Goal: Information Seeking & Learning: Learn about a topic

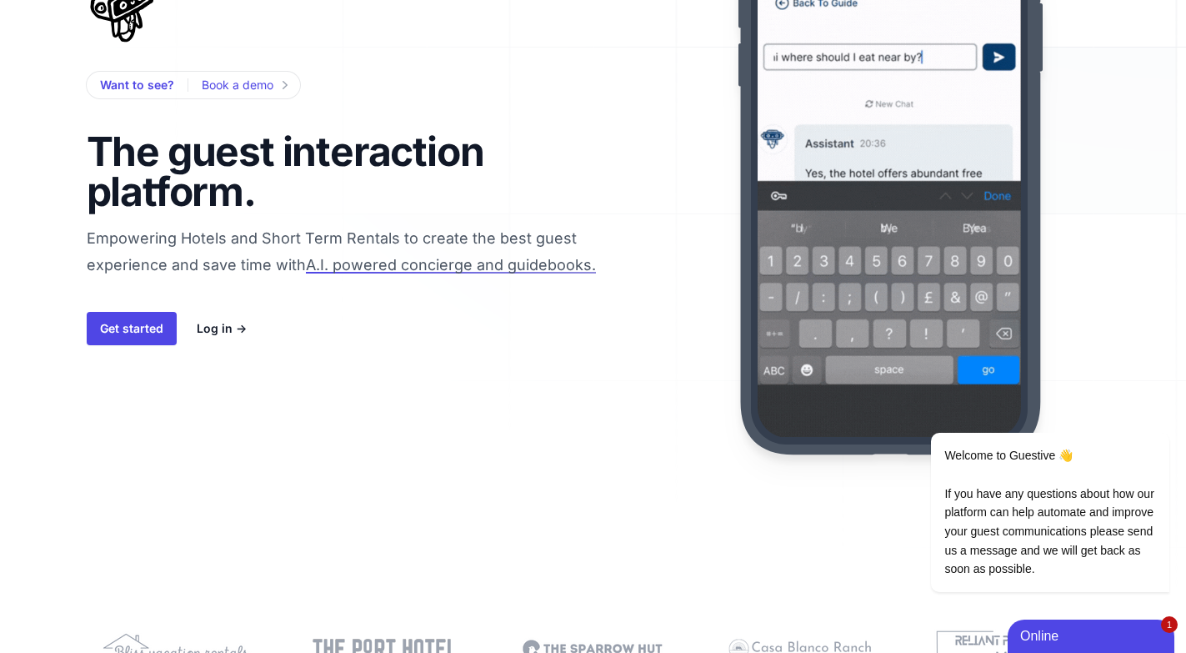
click at [273, 238] on span "Empowering Hotels and Short Term Rentals to create the best guest experience an…" at bounding box center [367, 287] width 560 height 116
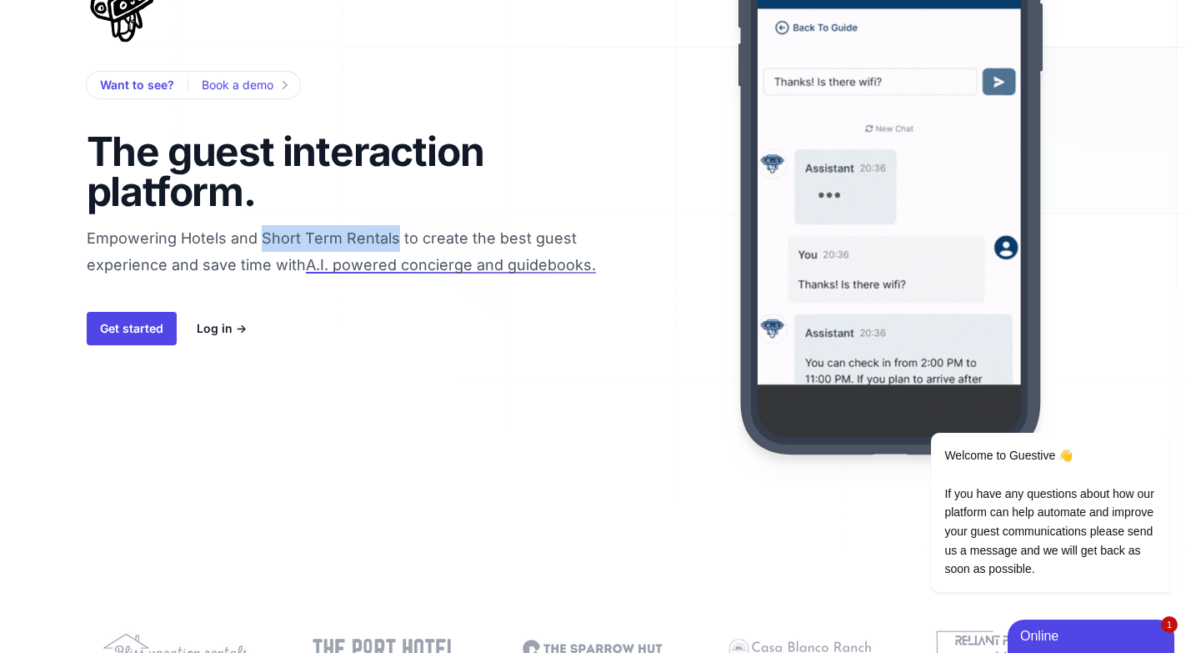
drag, startPoint x: 273, startPoint y: 238, endPoint x: 344, endPoint y: 238, distance: 70.9
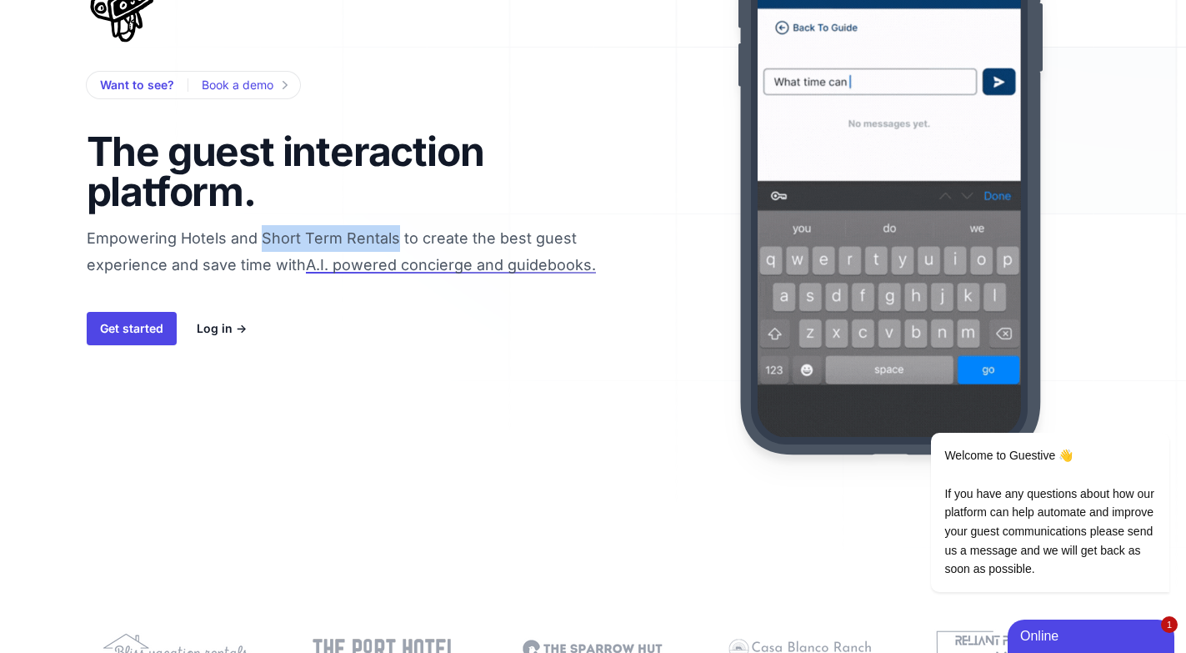
click at [344, 238] on span "Empowering Hotels and Short Term Rentals to create the best guest experience an…" at bounding box center [367, 287] width 560 height 116
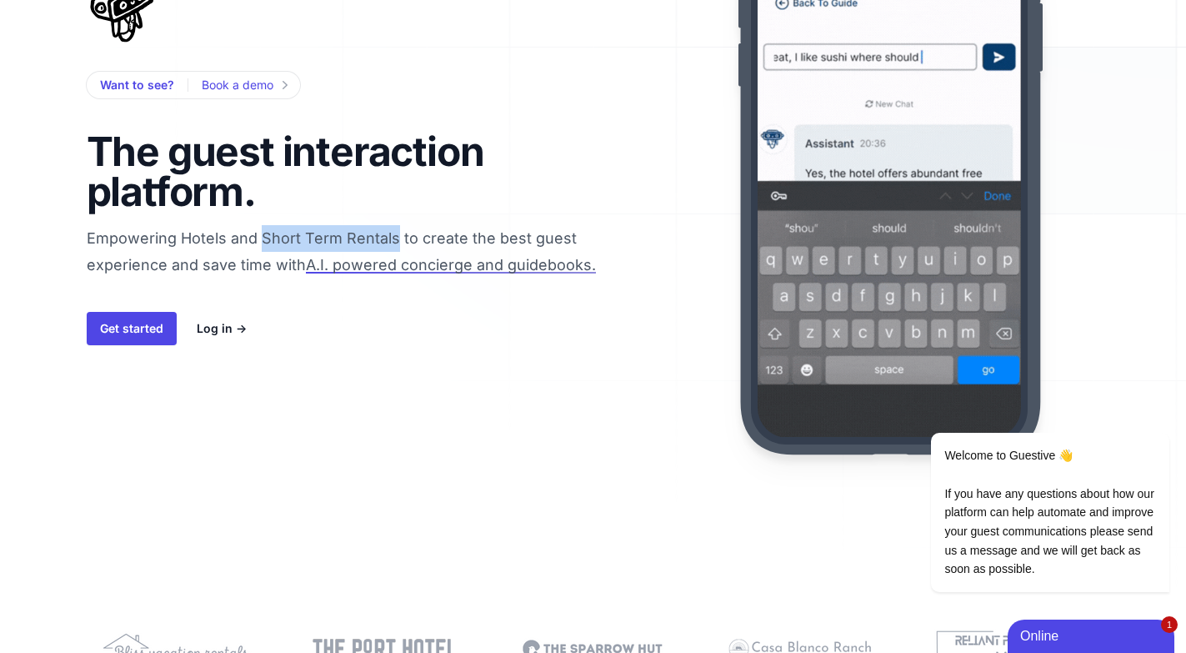
copy span "Short Term Rentals"
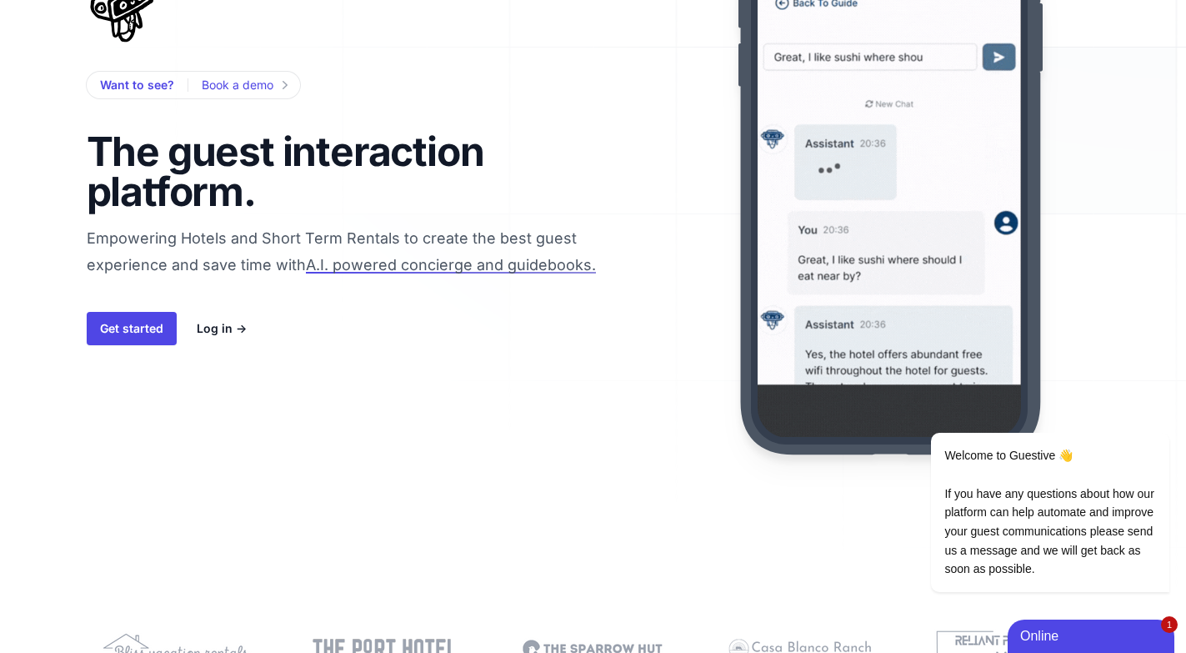
click at [189, 238] on span "Empowering Hotels and Short Term Rentals to create the best guest experience an…" at bounding box center [367, 287] width 560 height 116
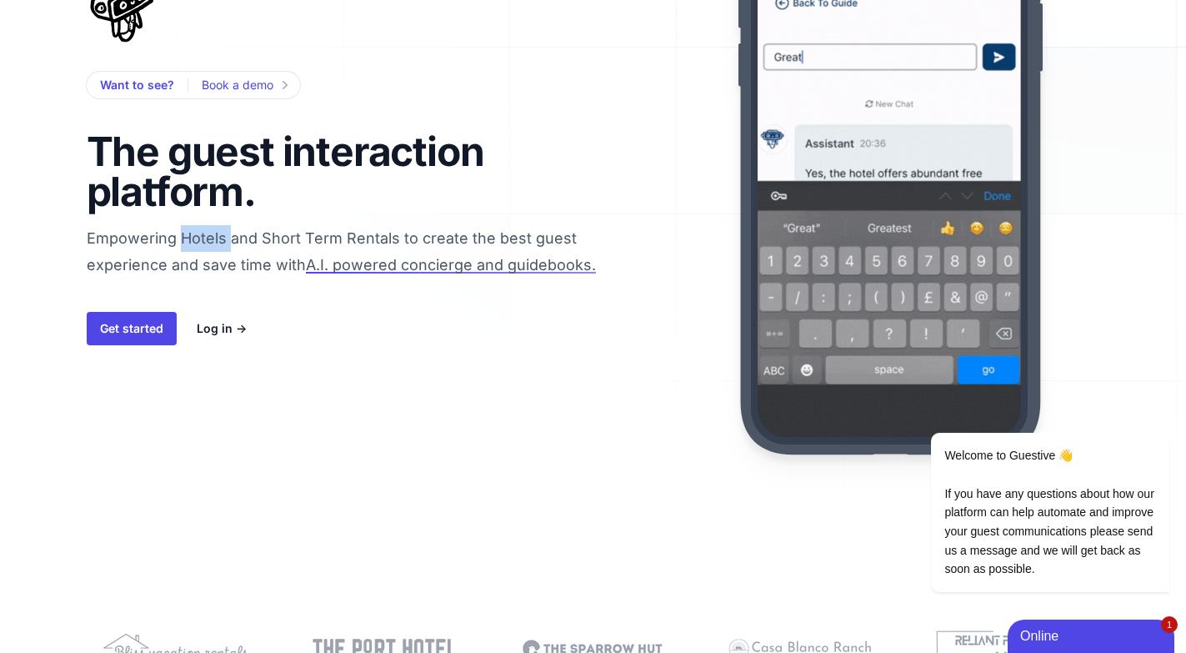
click at [190, 238] on span "Empowering Hotels and Short Term Rentals to create the best guest experience an…" at bounding box center [367, 287] width 560 height 116
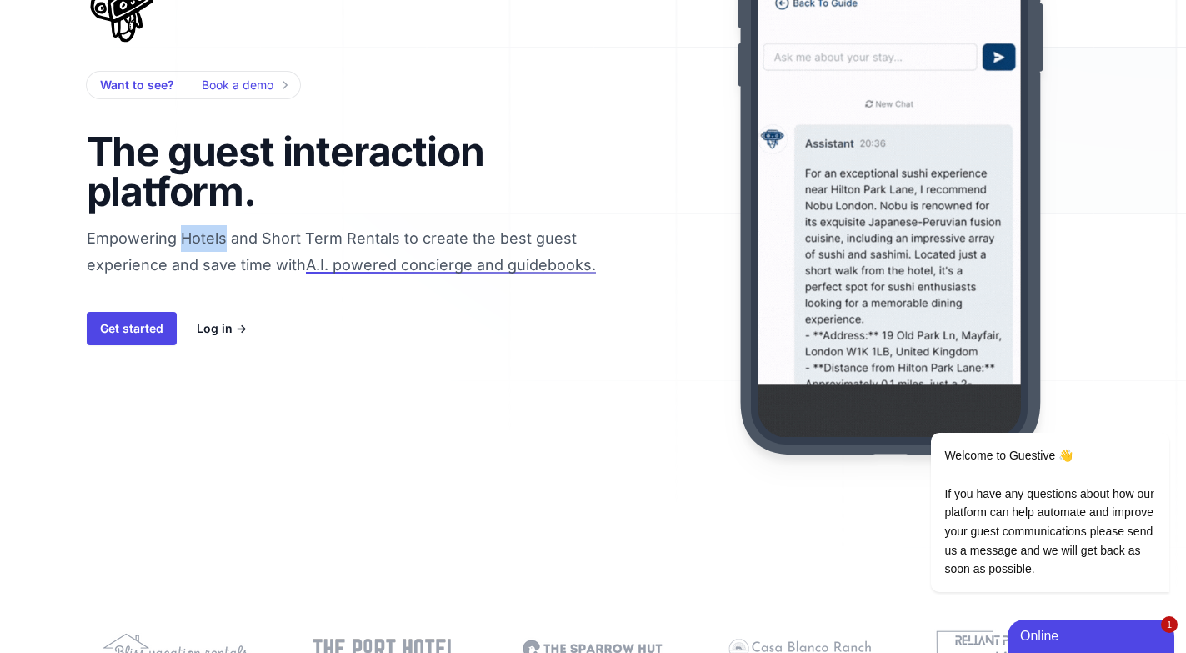
copy span "Hotels"
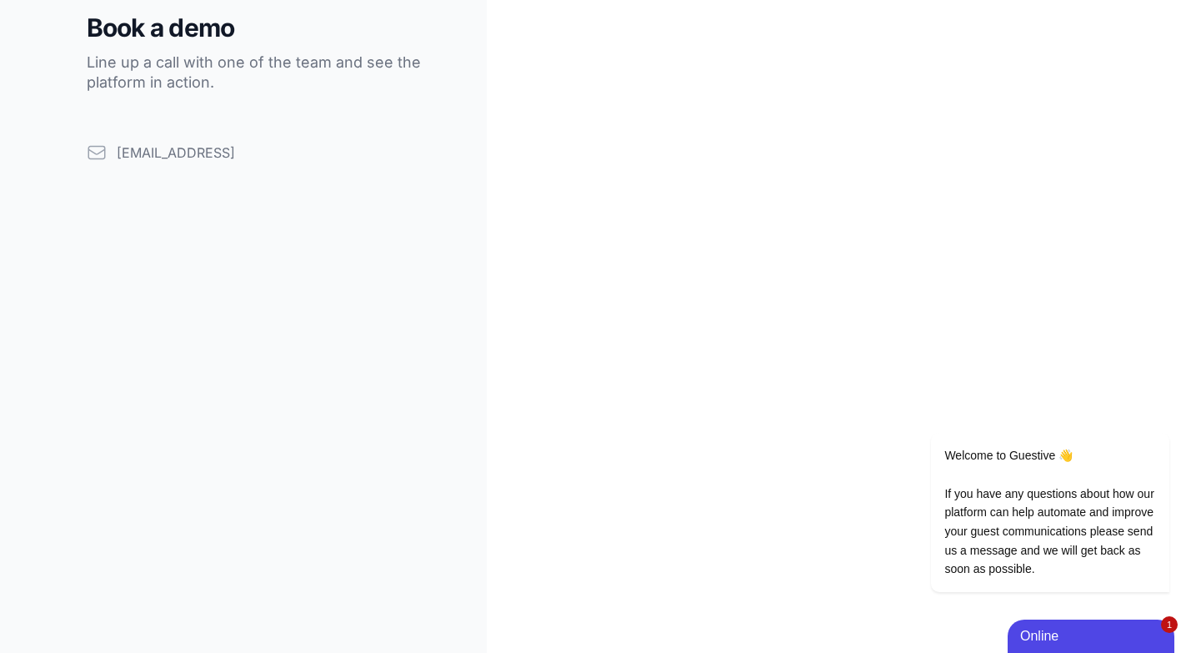
scroll to position [7189, 0]
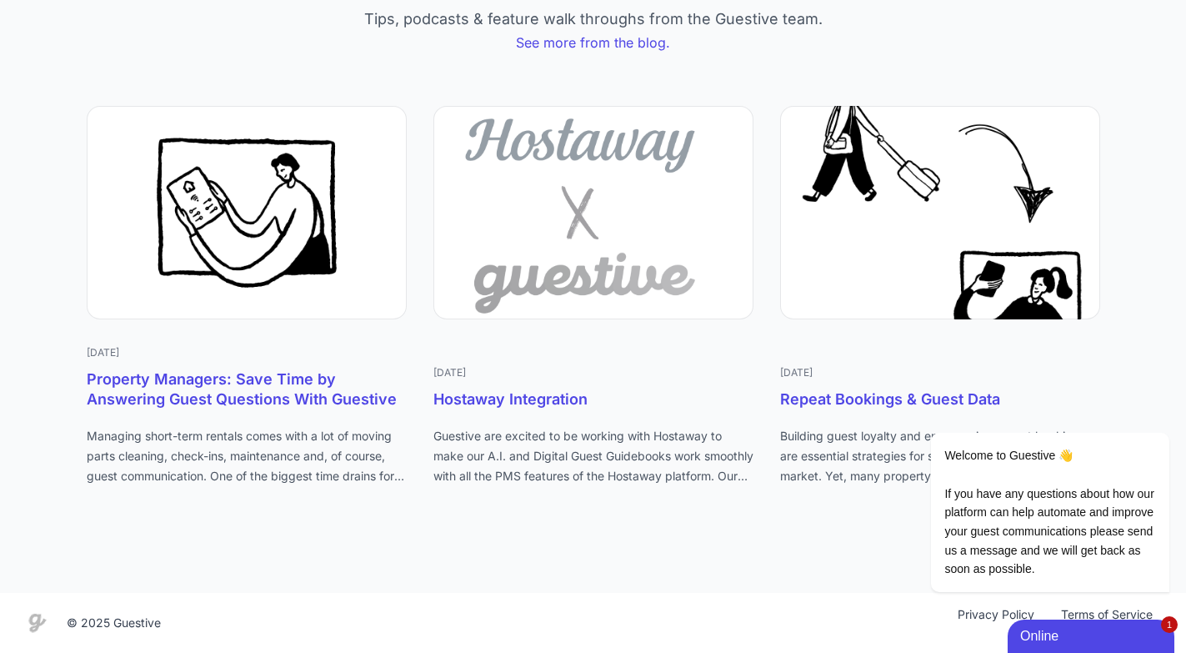
click at [135, 621] on div "© 2025 Guestive" at bounding box center [114, 622] width 94 height 17
copy div "Guestive"
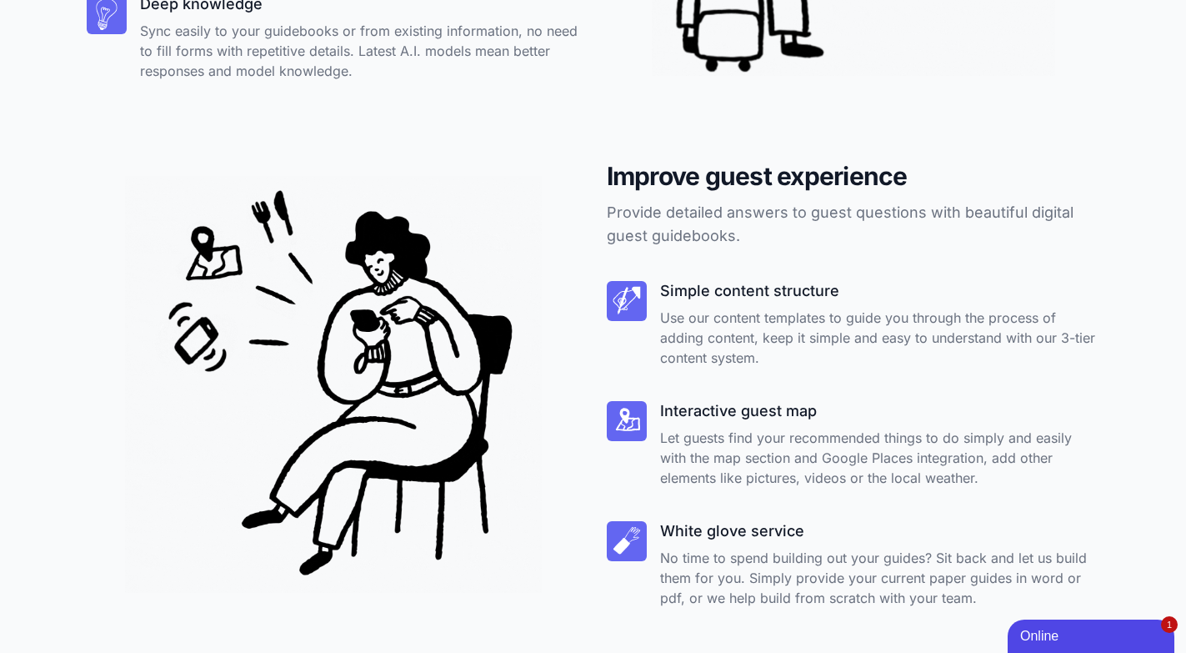
scroll to position [3434, 0]
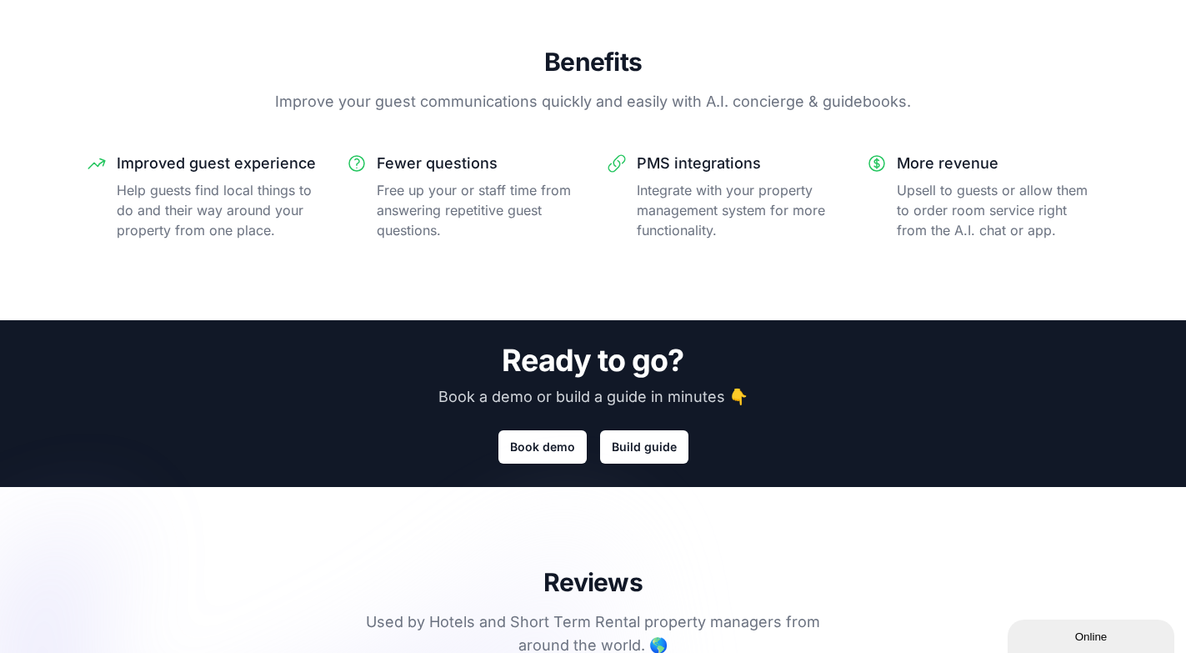
scroll to position [1613, 0]
